Goal: Transaction & Acquisition: Purchase product/service

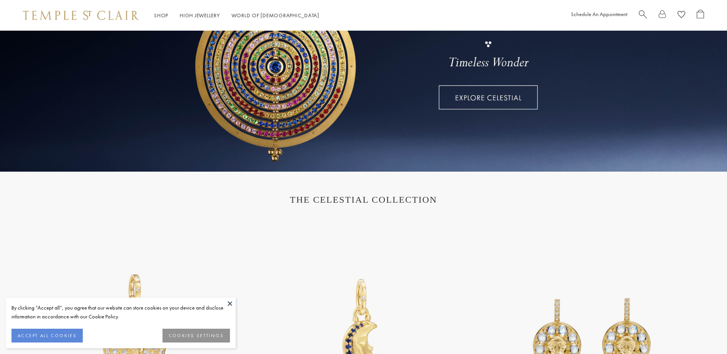
scroll to position [153, 0]
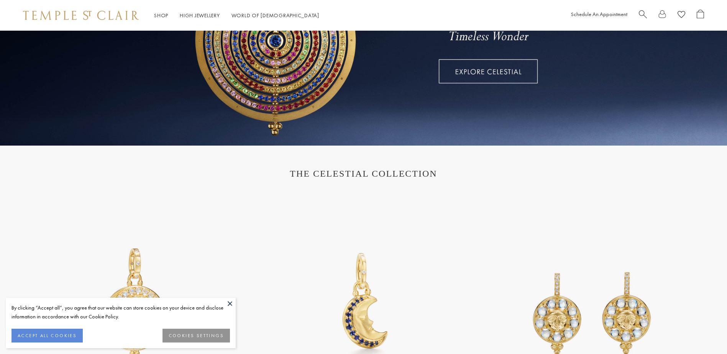
click at [233, 304] on button at bounding box center [229, 303] width 11 height 11
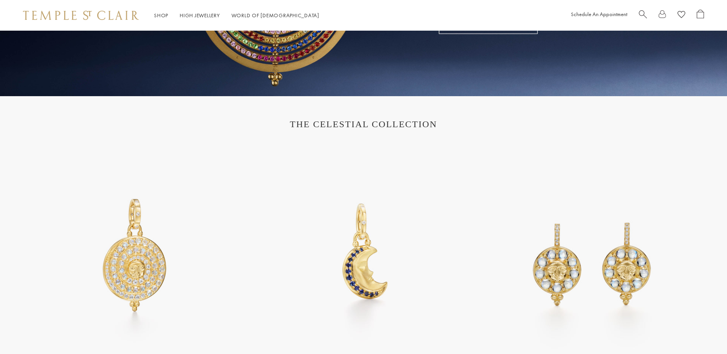
scroll to position [307, 0]
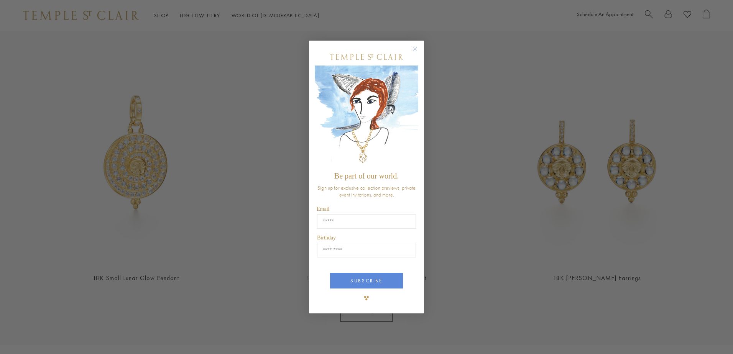
click at [416, 52] on circle "Close dialog" at bounding box center [414, 49] width 9 height 9
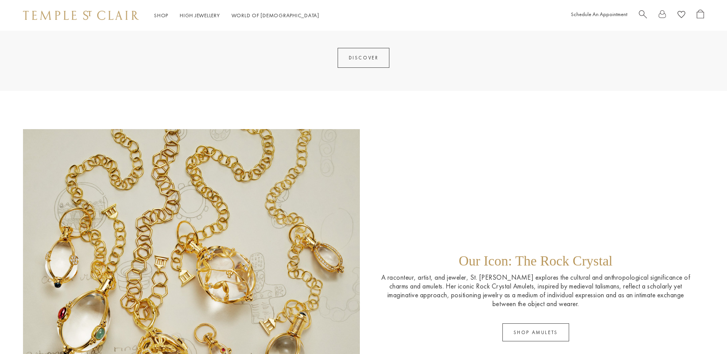
scroll to position [1265, 0]
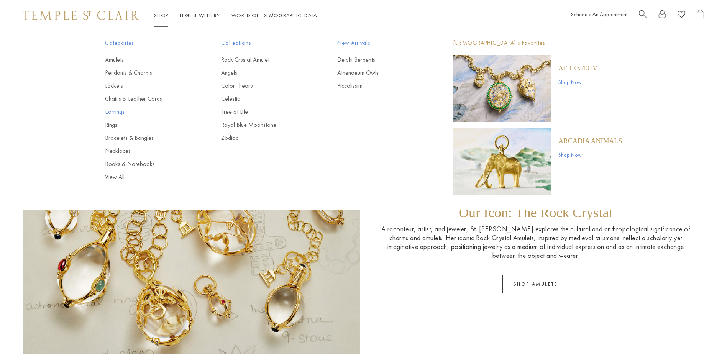
click at [113, 111] on link "Earrings" at bounding box center [147, 112] width 85 height 8
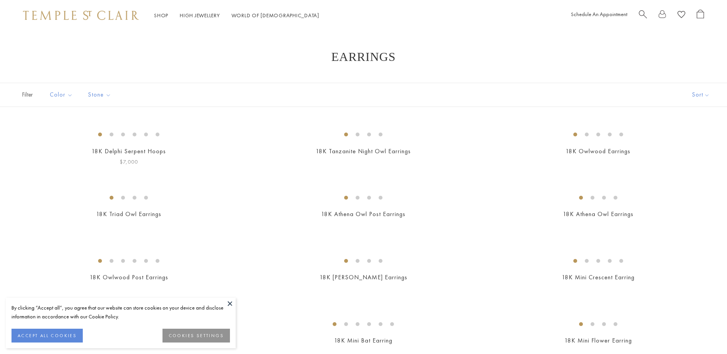
click at [230, 304] on button at bounding box center [229, 303] width 11 height 11
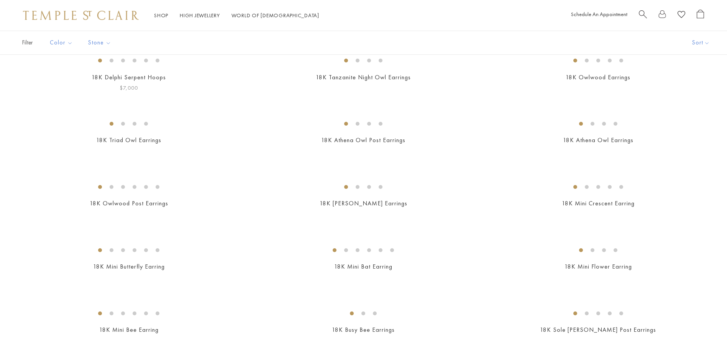
scroll to position [77, 0]
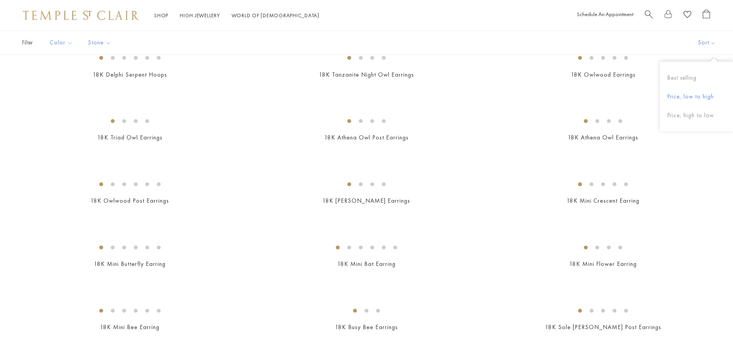
click at [706, 96] on button "Price, low to high" at bounding box center [696, 96] width 73 height 19
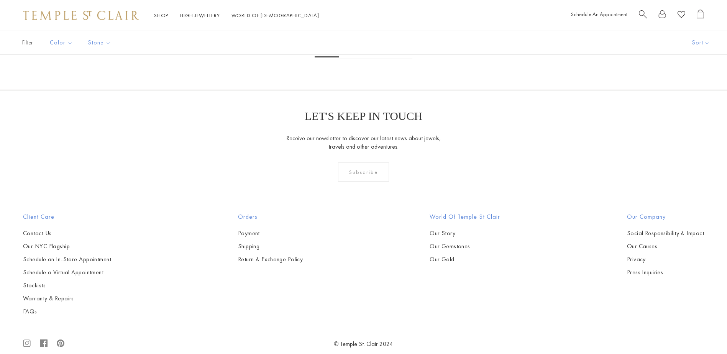
scroll to position [1125, 0]
